Goal: Transaction & Acquisition: Purchase product/service

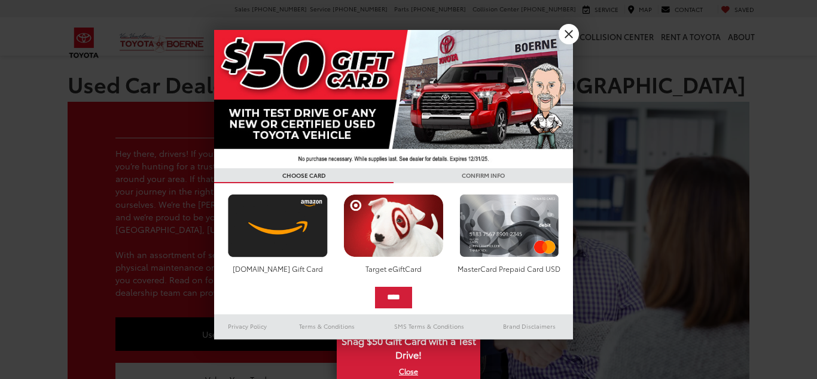
scroll to position [317, 0]
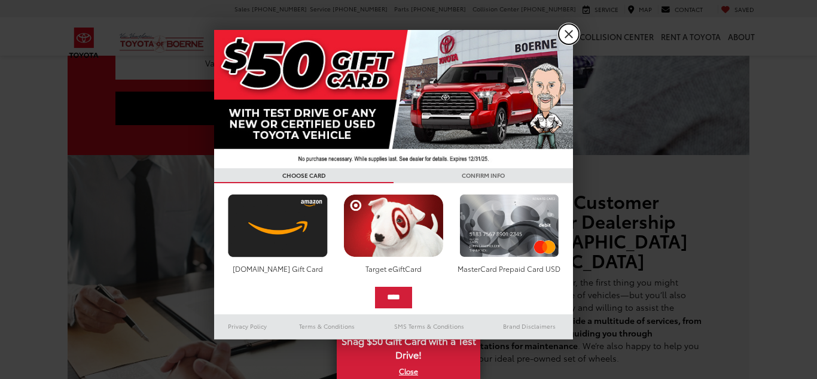
click at [564, 41] on link "X" at bounding box center [569, 34] width 20 height 20
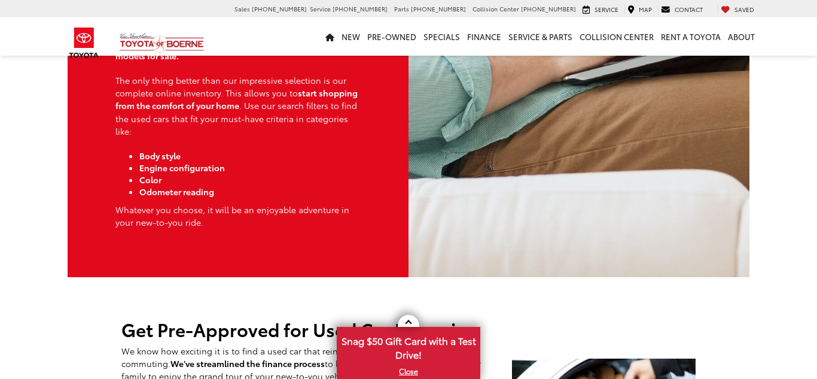
scroll to position [0, 0]
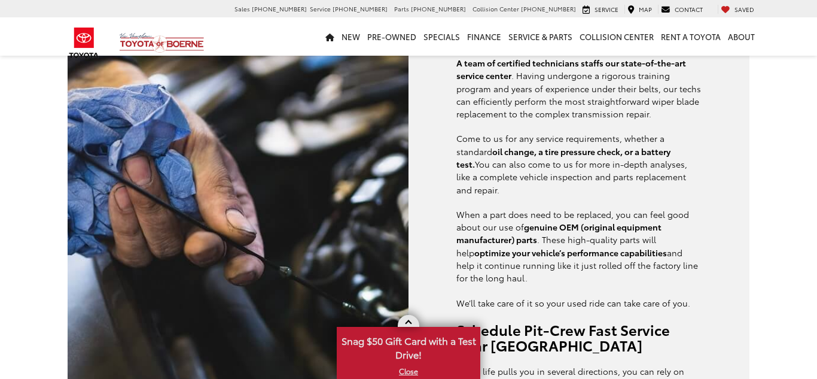
click at [409, 317] on link at bounding box center [409, 321] width 22 height 12
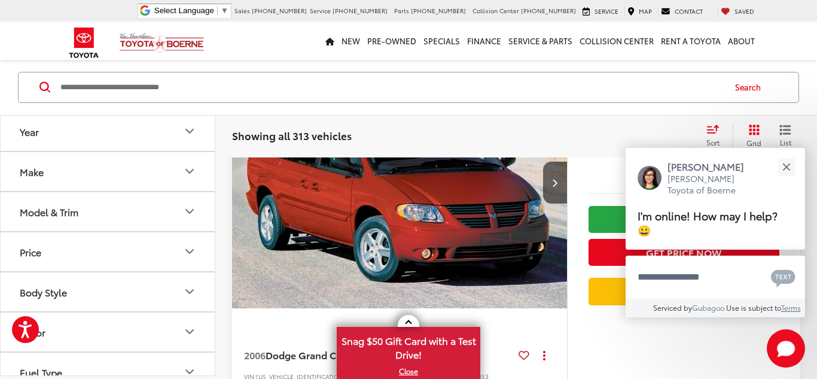
scroll to position [203, 0]
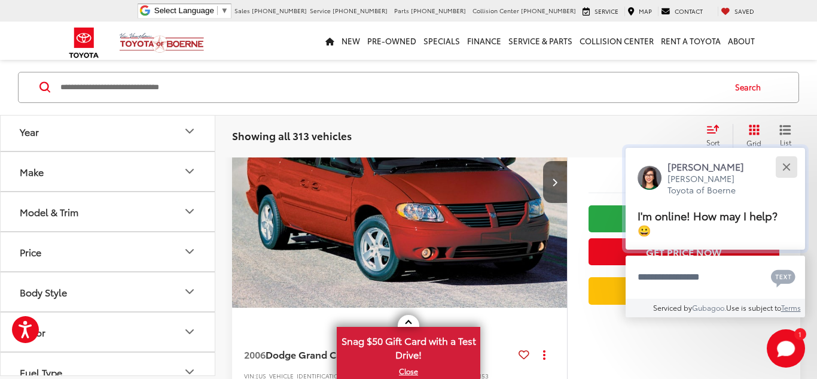
click at [780, 169] on button "Close" at bounding box center [787, 167] width 26 height 26
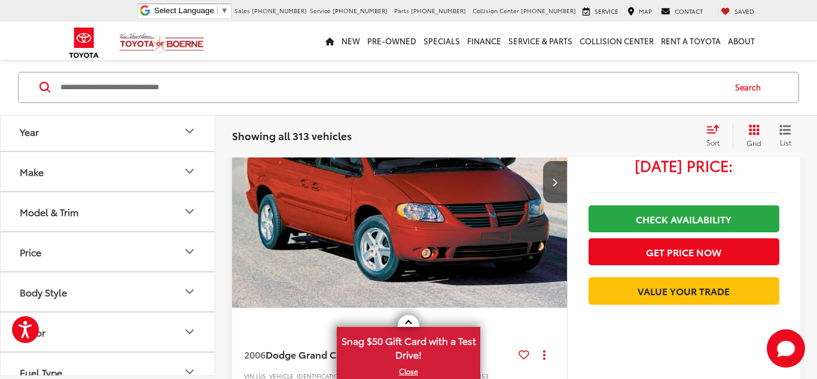
scroll to position [0, 0]
click at [489, 89] on input "Search by Make, Model, or Keyword" at bounding box center [391, 87] width 665 height 29
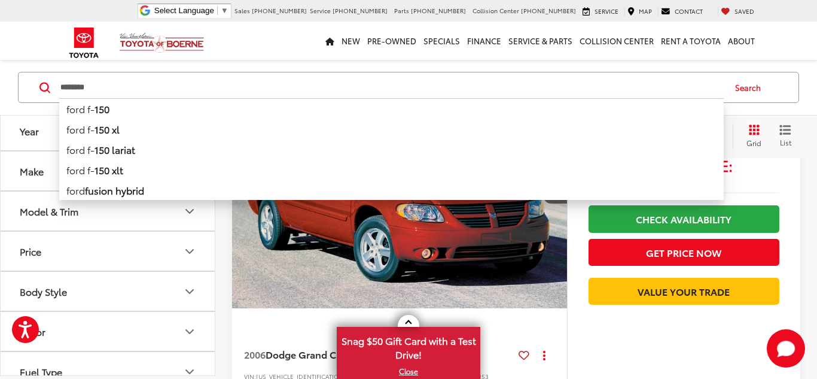
scroll to position [203, 0]
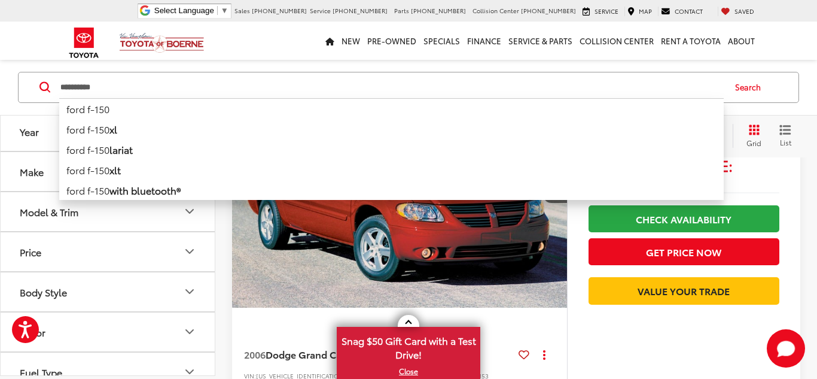
type input "**********"
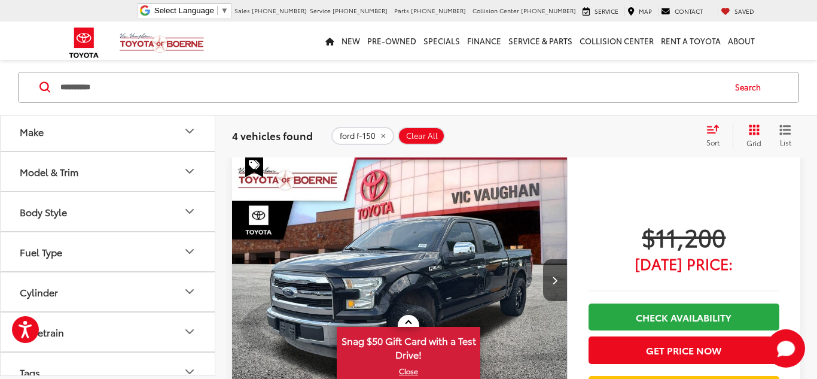
scroll to position [612, 0]
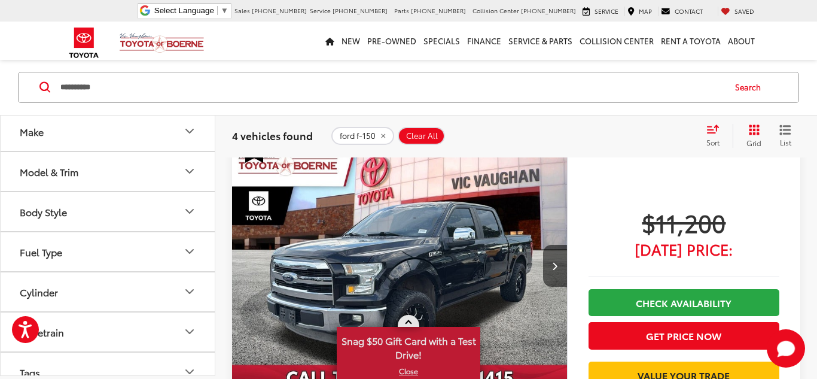
click at [411, 323] on span at bounding box center [408, 323] width 7 height 7
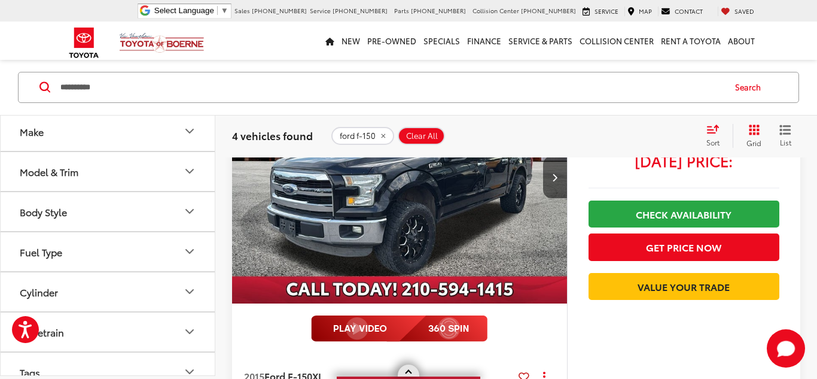
scroll to position [650, 0]
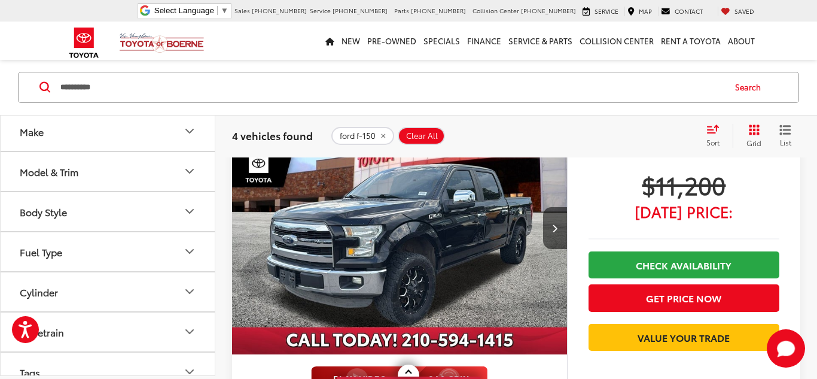
click at [437, 230] on img "2015 Ford F-150 XL 0" at bounding box center [400, 228] width 337 height 253
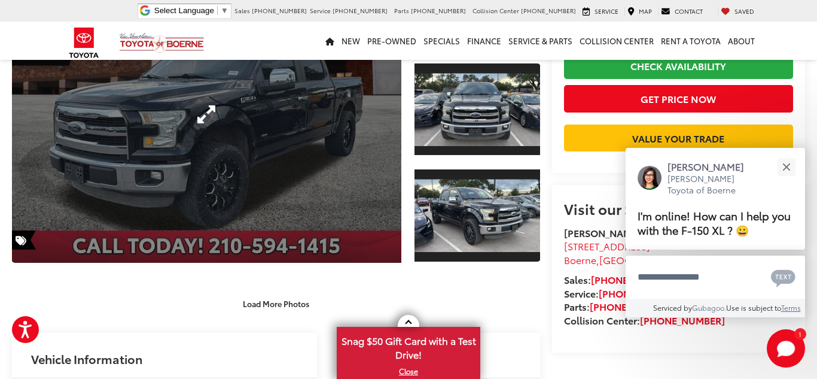
scroll to position [50, 0]
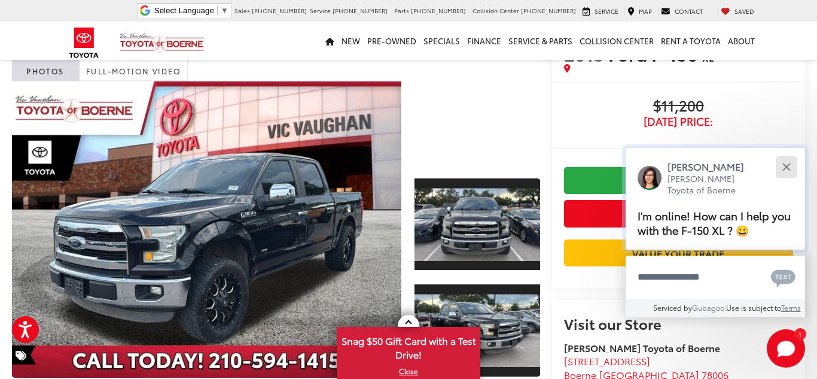
click at [790, 174] on button "Close" at bounding box center [787, 167] width 26 height 26
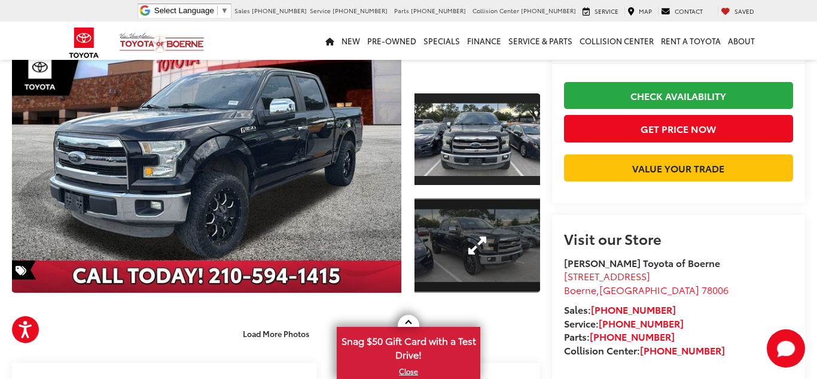
scroll to position [136, 0]
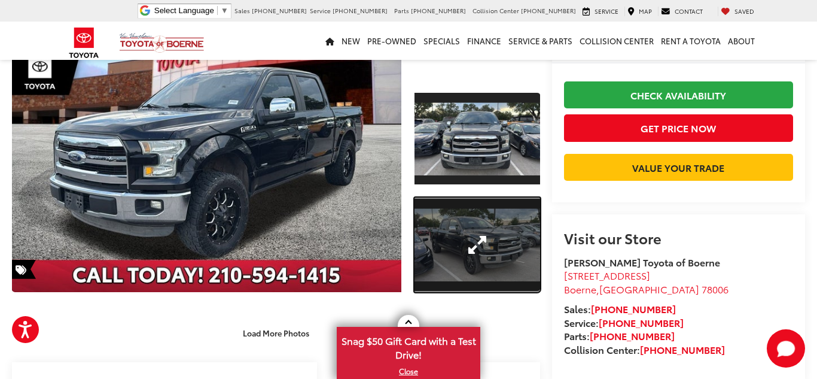
click at [485, 253] on link "Expand Photo 2" at bounding box center [478, 244] width 126 height 95
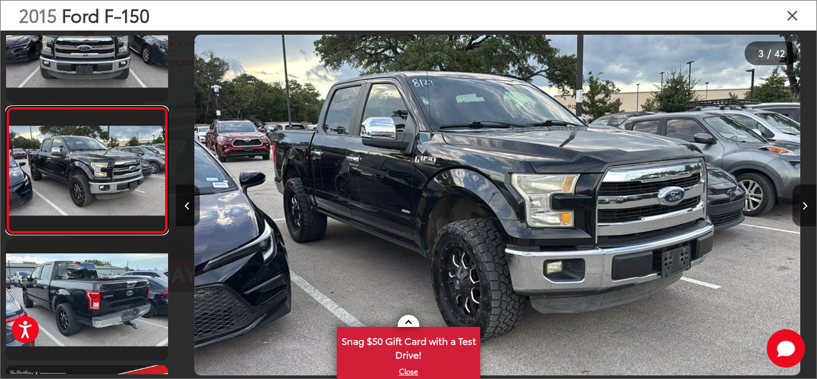
scroll to position [0, 1282]
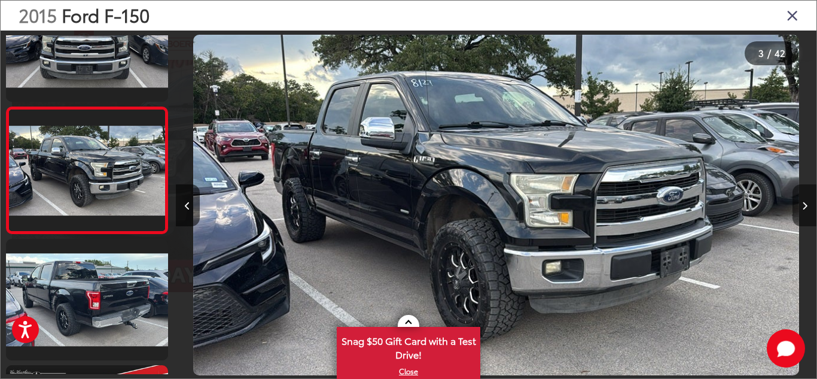
click at [813, 201] on button "Next image" at bounding box center [805, 205] width 24 height 42
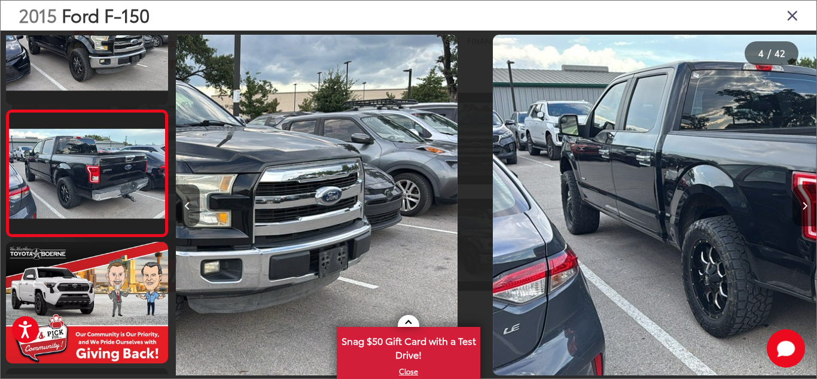
scroll to position [308, 0]
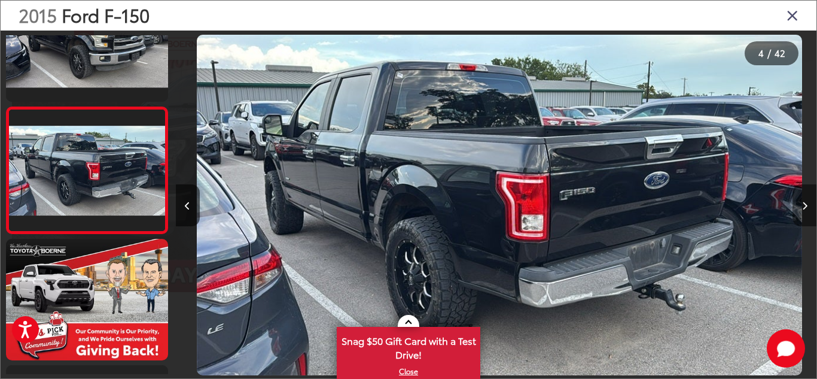
click at [813, 201] on button "Next image" at bounding box center [805, 205] width 24 height 42
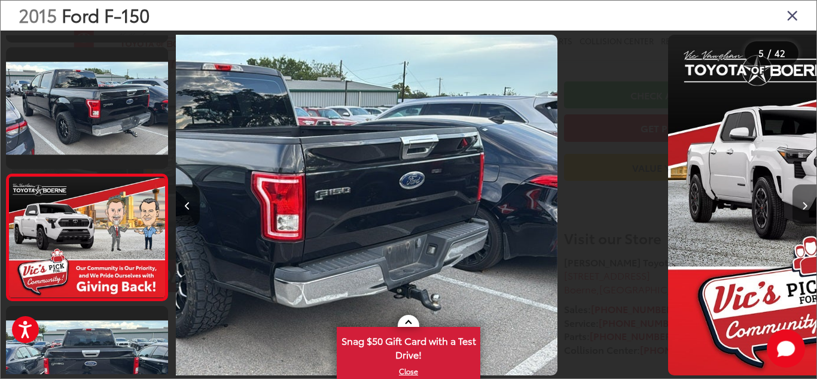
scroll to position [434, 0]
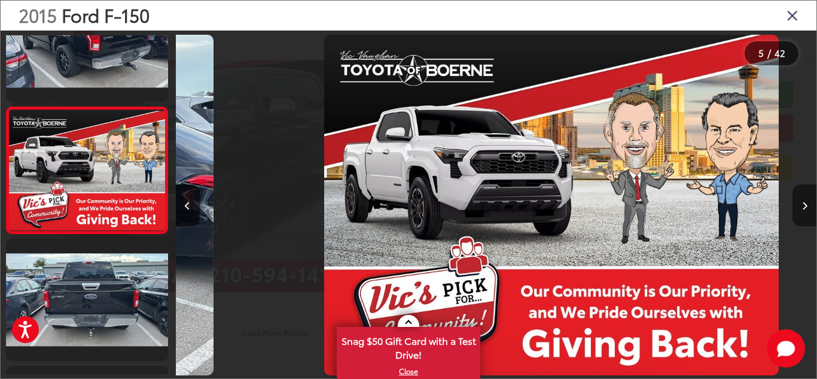
click at [813, 201] on button "Next image" at bounding box center [805, 205] width 24 height 42
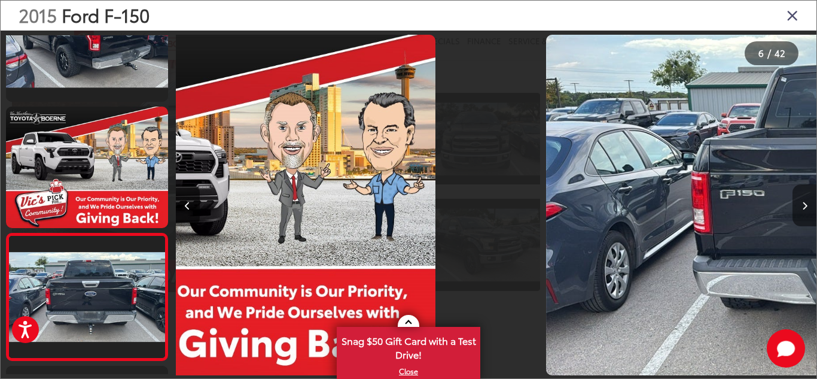
scroll to position [561, 0]
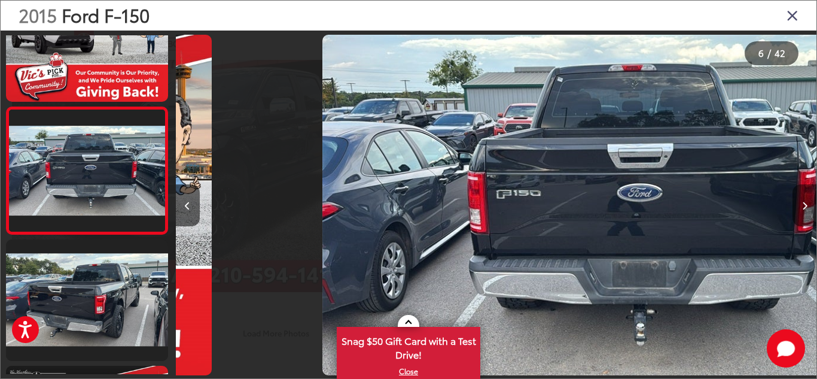
click at [813, 201] on button "Next image" at bounding box center [805, 205] width 24 height 42
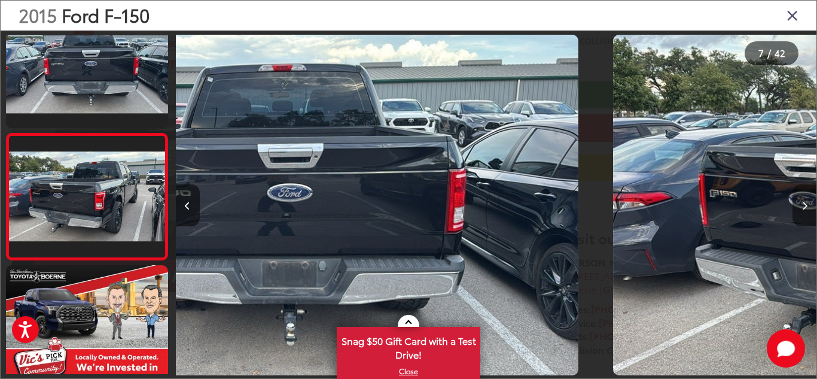
scroll to position [688, 0]
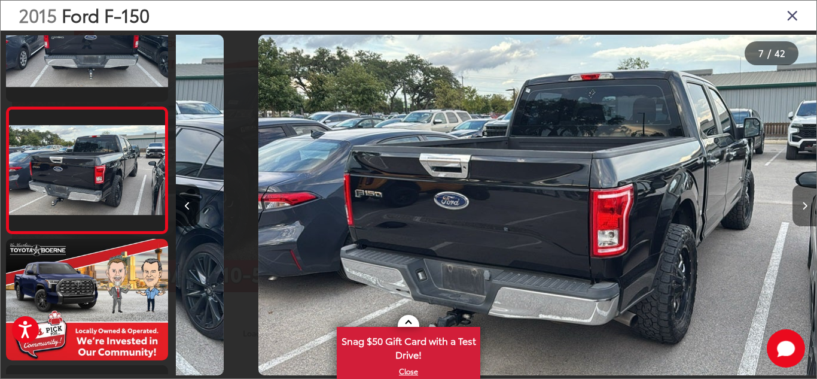
click at [813, 201] on button "Next image" at bounding box center [805, 205] width 24 height 42
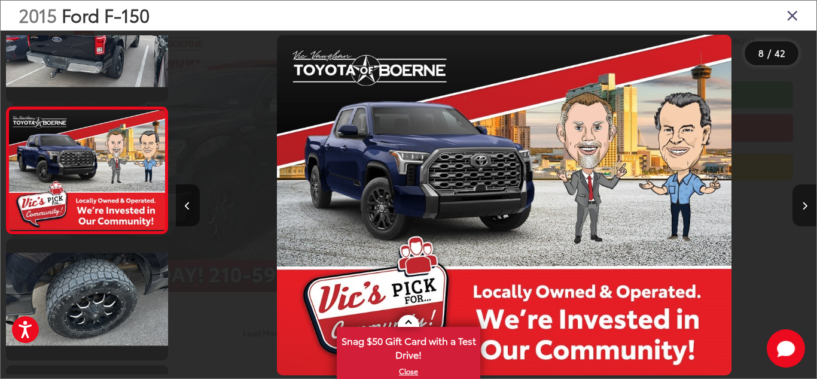
scroll to position [0, 4487]
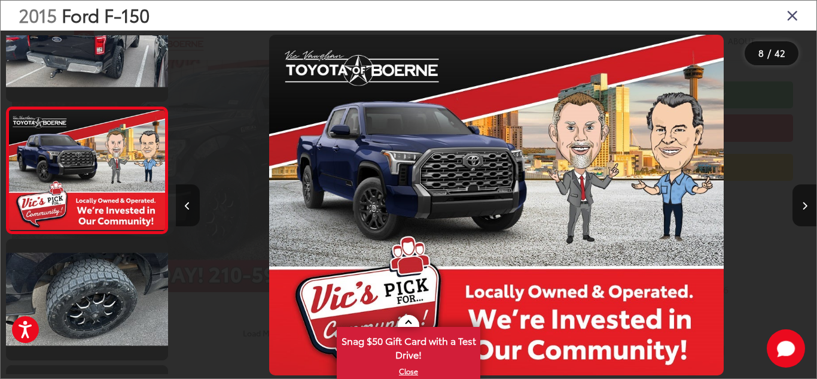
click at [194, 212] on button "Previous image" at bounding box center [188, 205] width 24 height 42
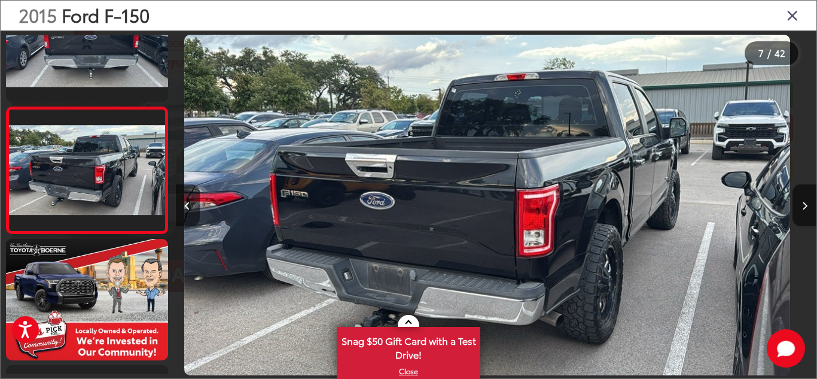
scroll to position [0, 3846]
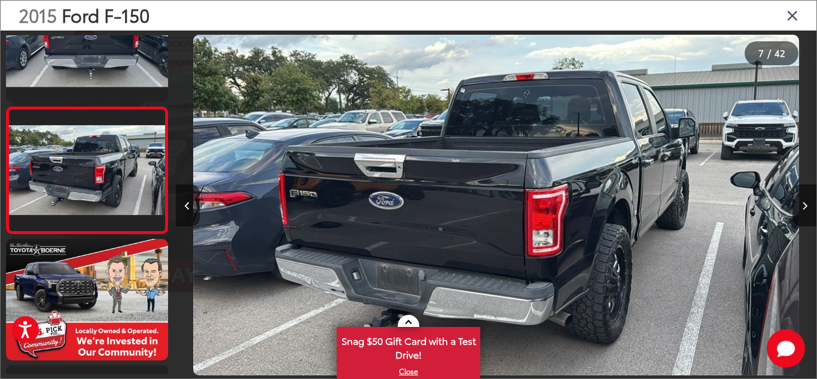
click at [194, 212] on button "Previous image" at bounding box center [188, 205] width 24 height 42
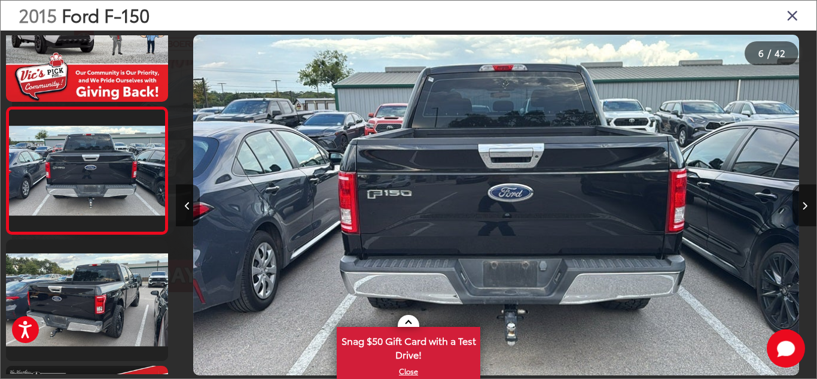
click at [202, 197] on div at bounding box center [256, 205] width 160 height 349
click at [186, 205] on icon "Previous image" at bounding box center [187, 206] width 5 height 8
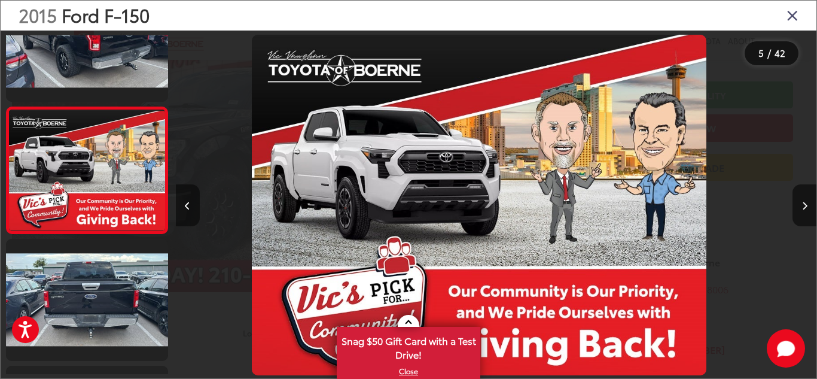
click at [186, 205] on icon "Previous image" at bounding box center [187, 206] width 5 height 8
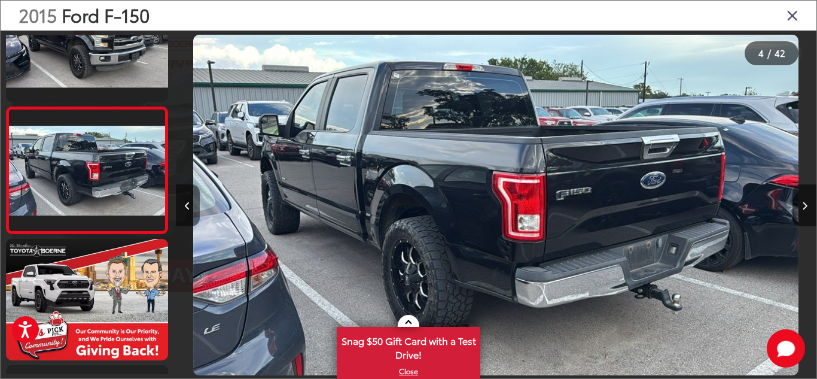
click at [187, 205] on icon "Previous image" at bounding box center [187, 206] width 5 height 8
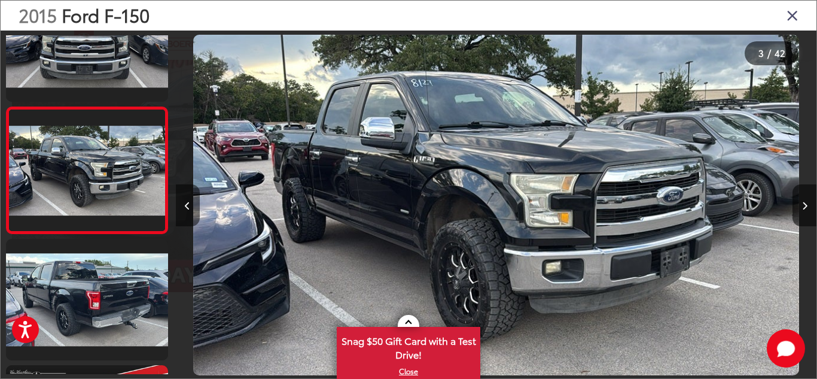
click at [187, 205] on icon "Previous image" at bounding box center [187, 206] width 5 height 8
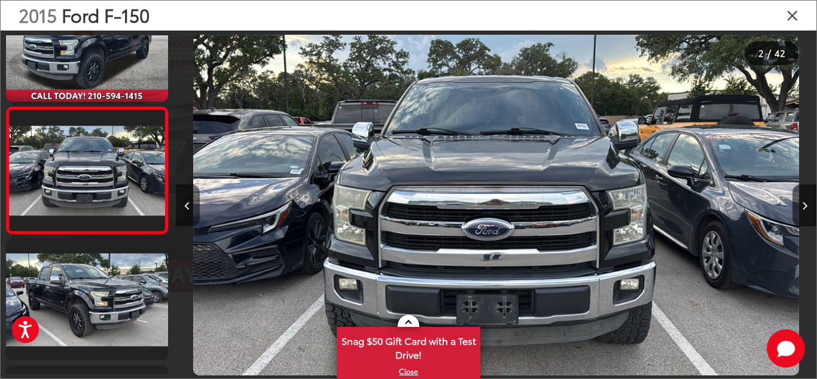
click at [188, 204] on icon "Previous image" at bounding box center [187, 206] width 5 height 8
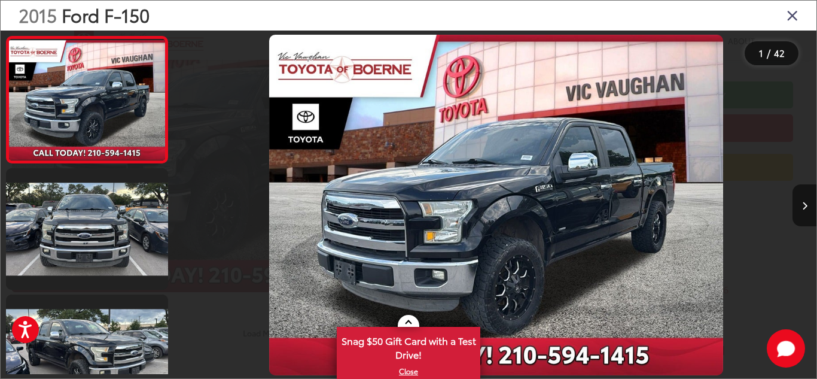
click at [188, 204] on div at bounding box center [256, 205] width 160 height 349
click at [795, 21] on icon "Close gallery" at bounding box center [793, 15] width 12 height 16
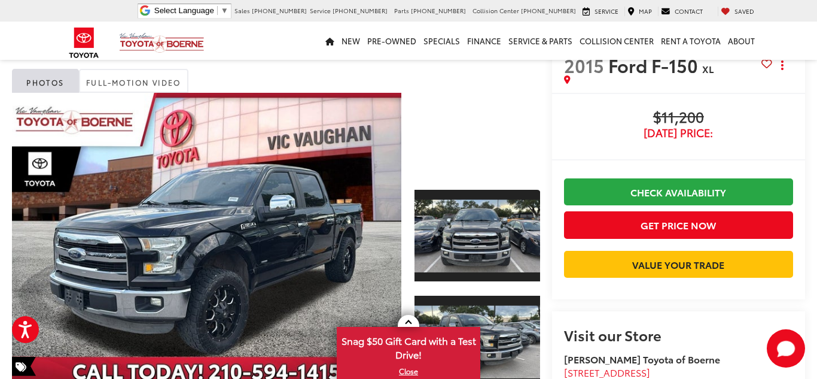
scroll to position [40, 0]
